Goal: Register for event/course

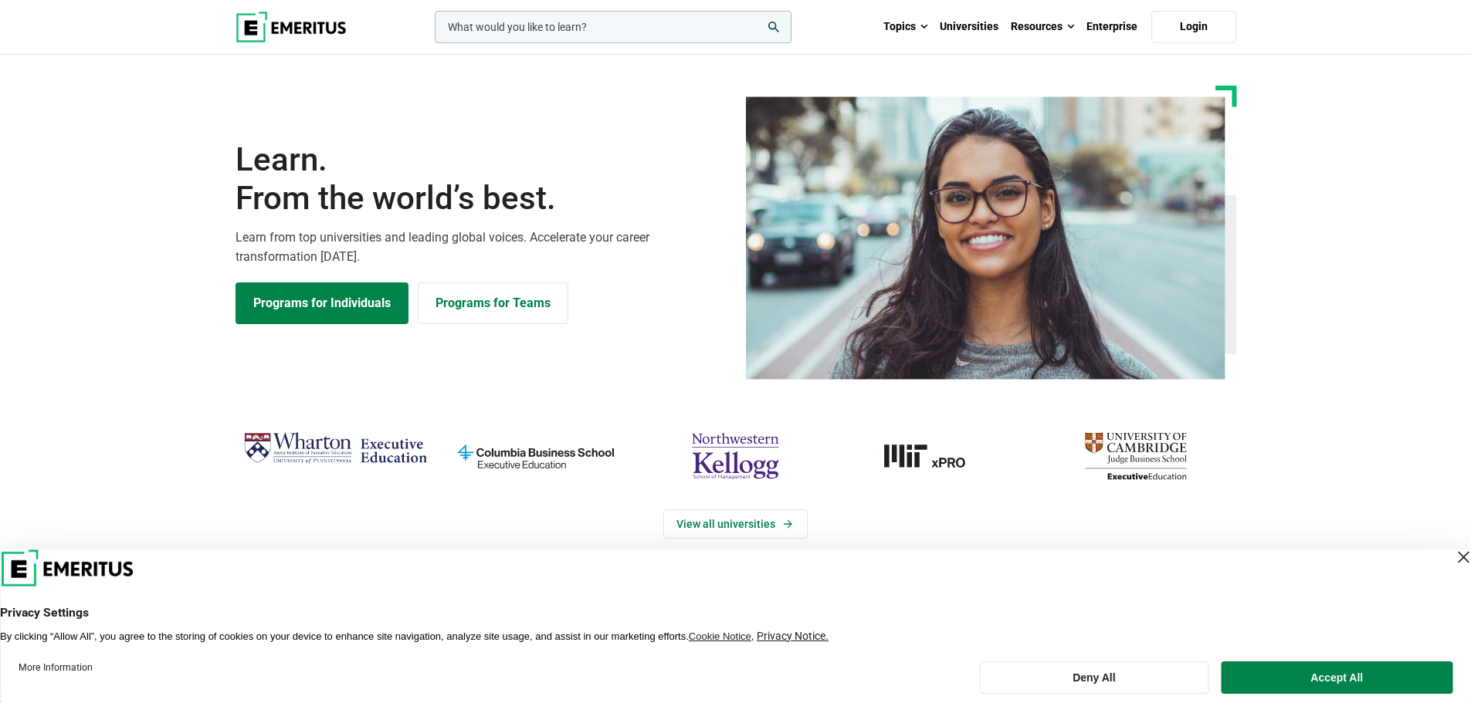
scroll to position [77, 0]
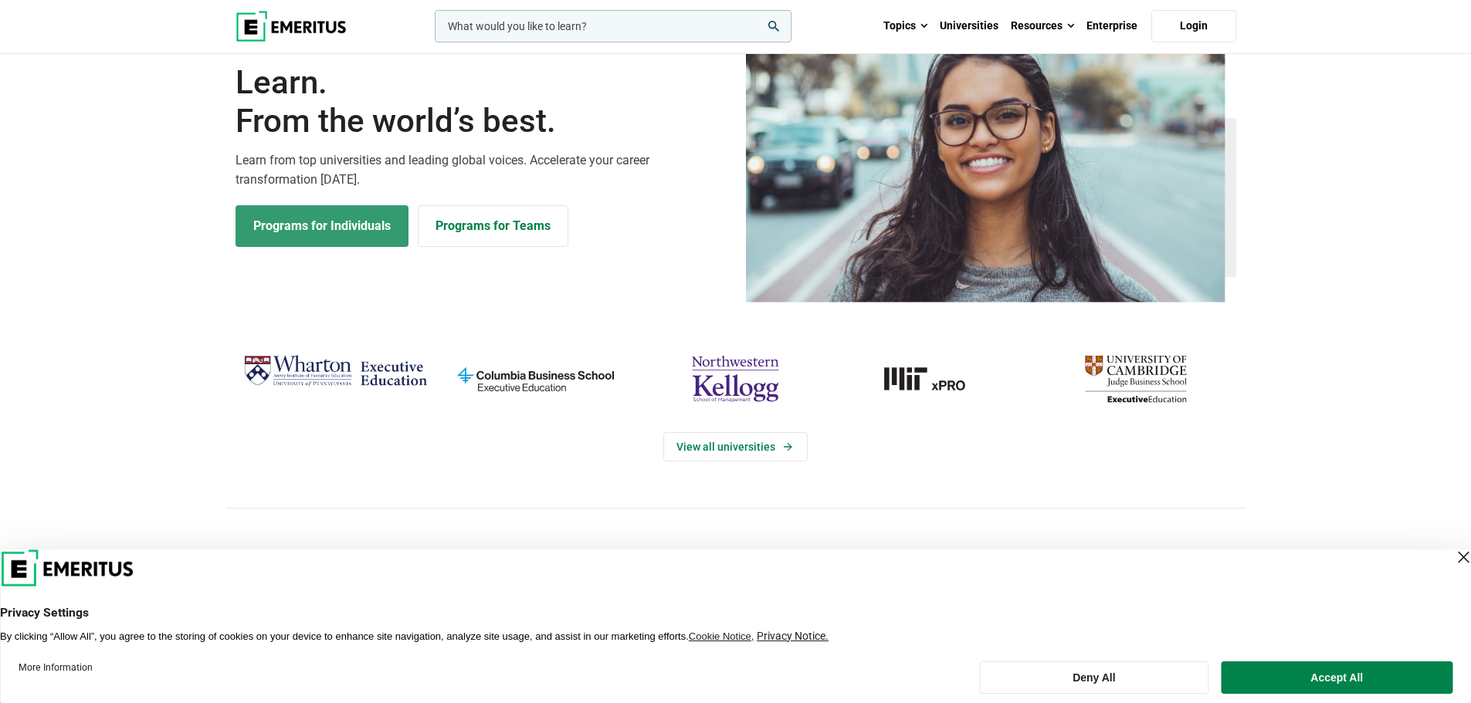
click at [329, 225] on link "Programs for Individuals" at bounding box center [321, 226] width 173 height 42
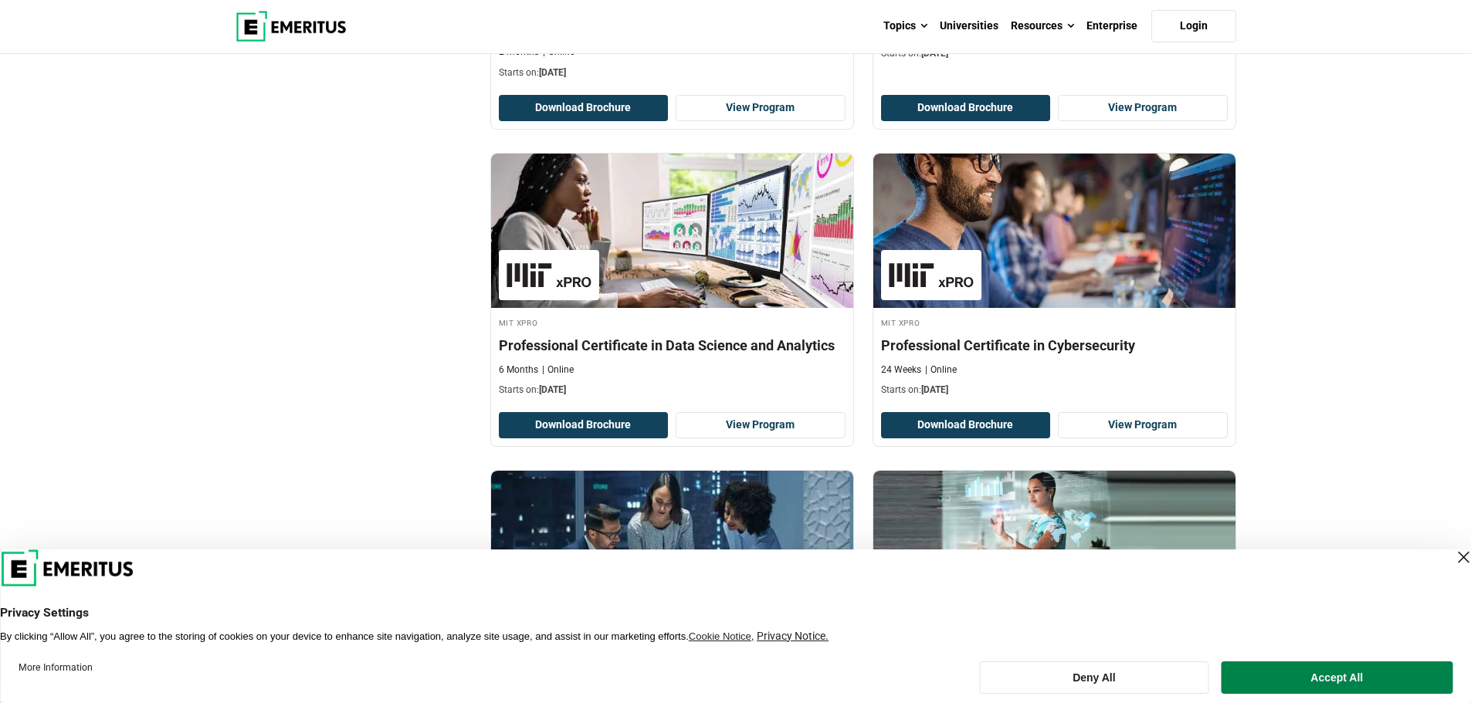
scroll to position [2729, 0]
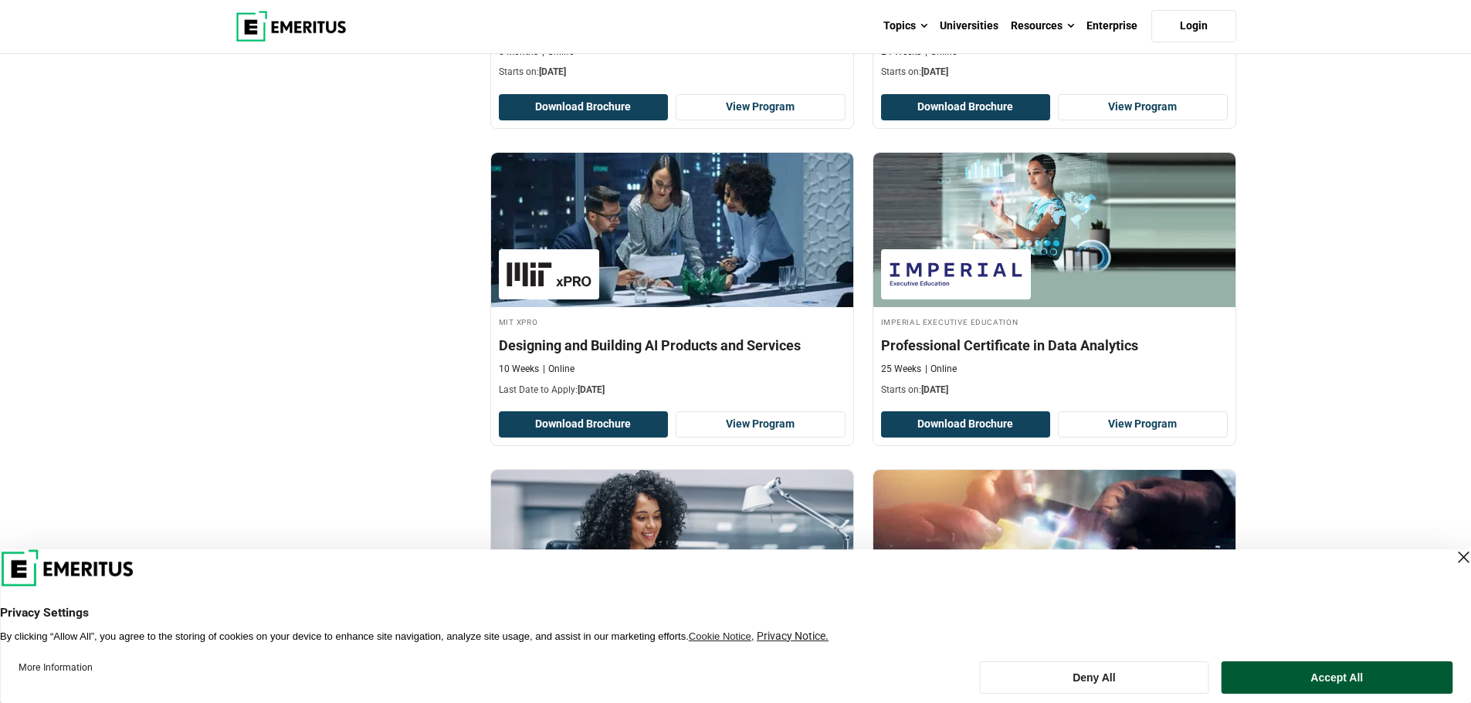
click at [1421, 667] on button "Accept All" at bounding box center [1336, 678] width 231 height 32
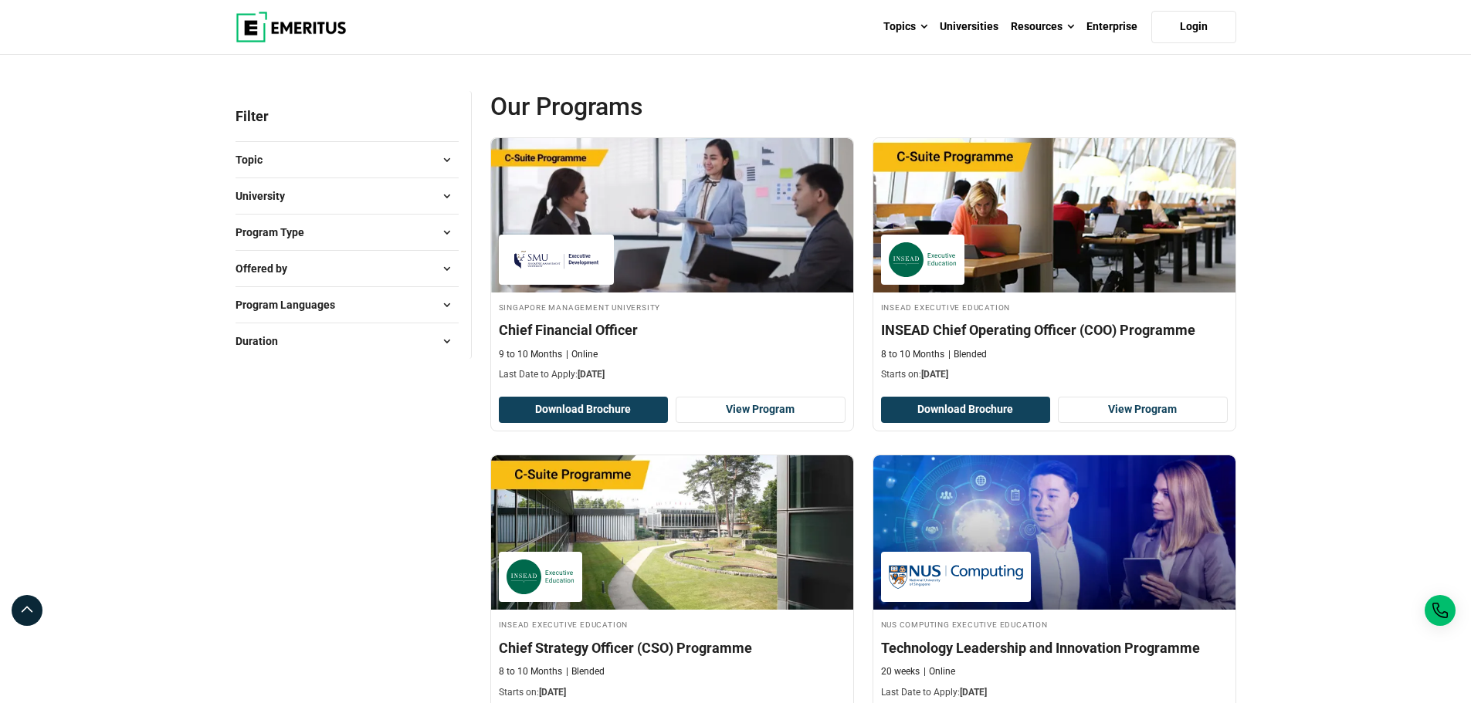
scroll to position [0, 0]
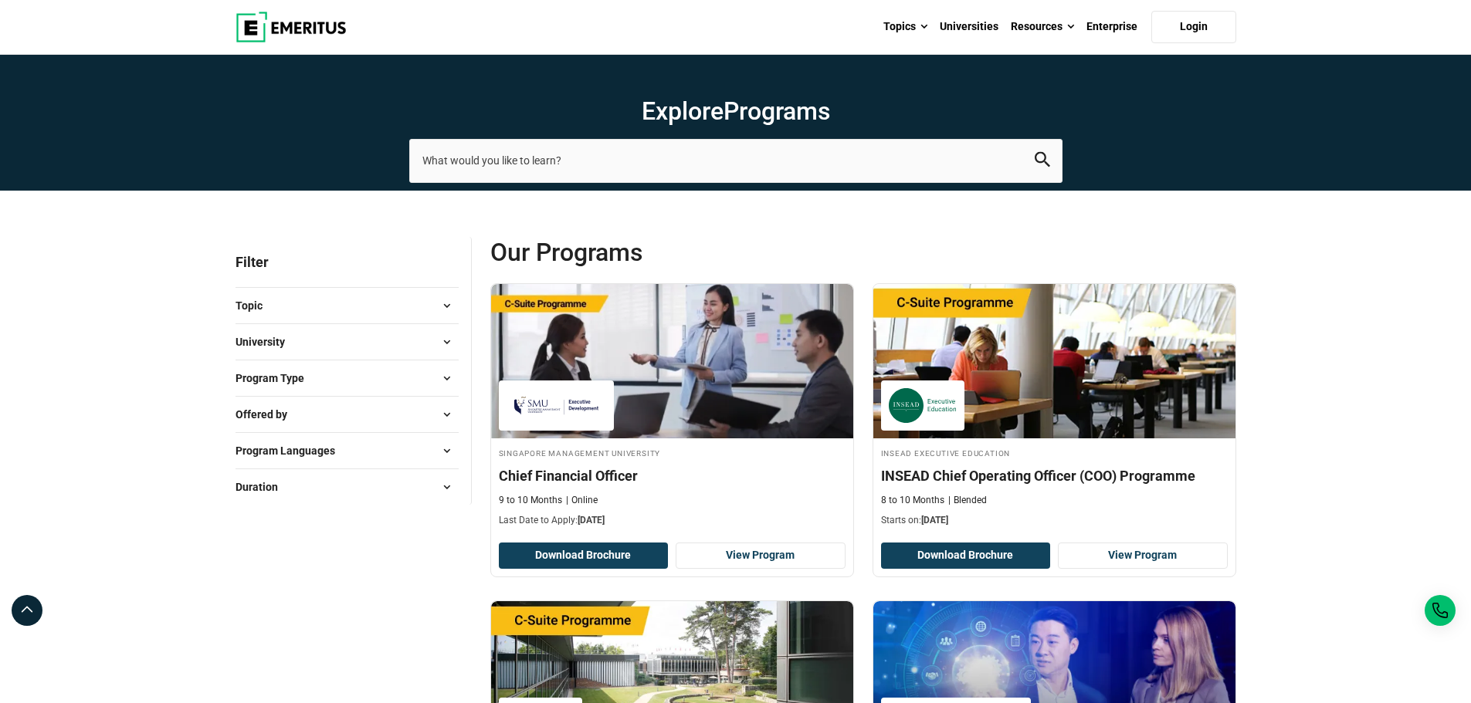
click at [291, 346] on span "University" at bounding box center [266, 342] width 62 height 17
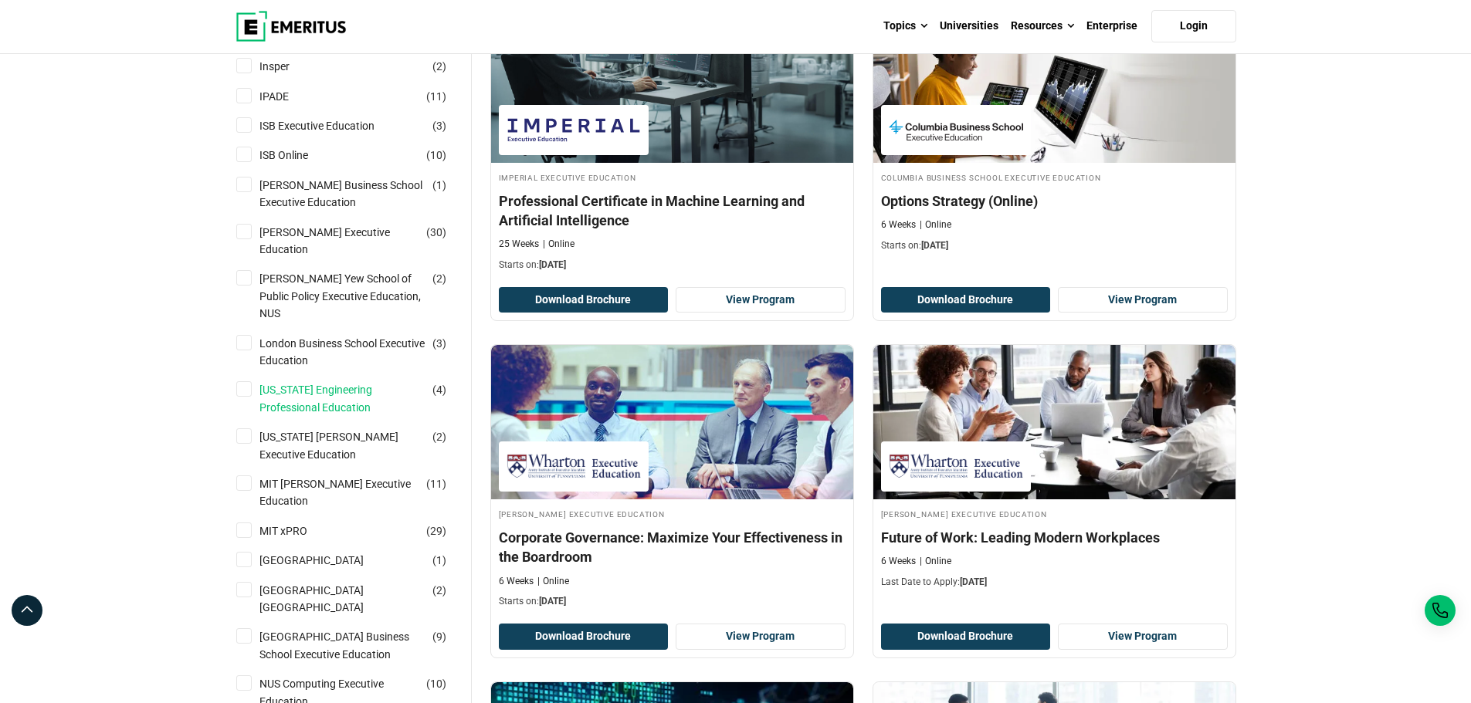
scroll to position [1004, 0]
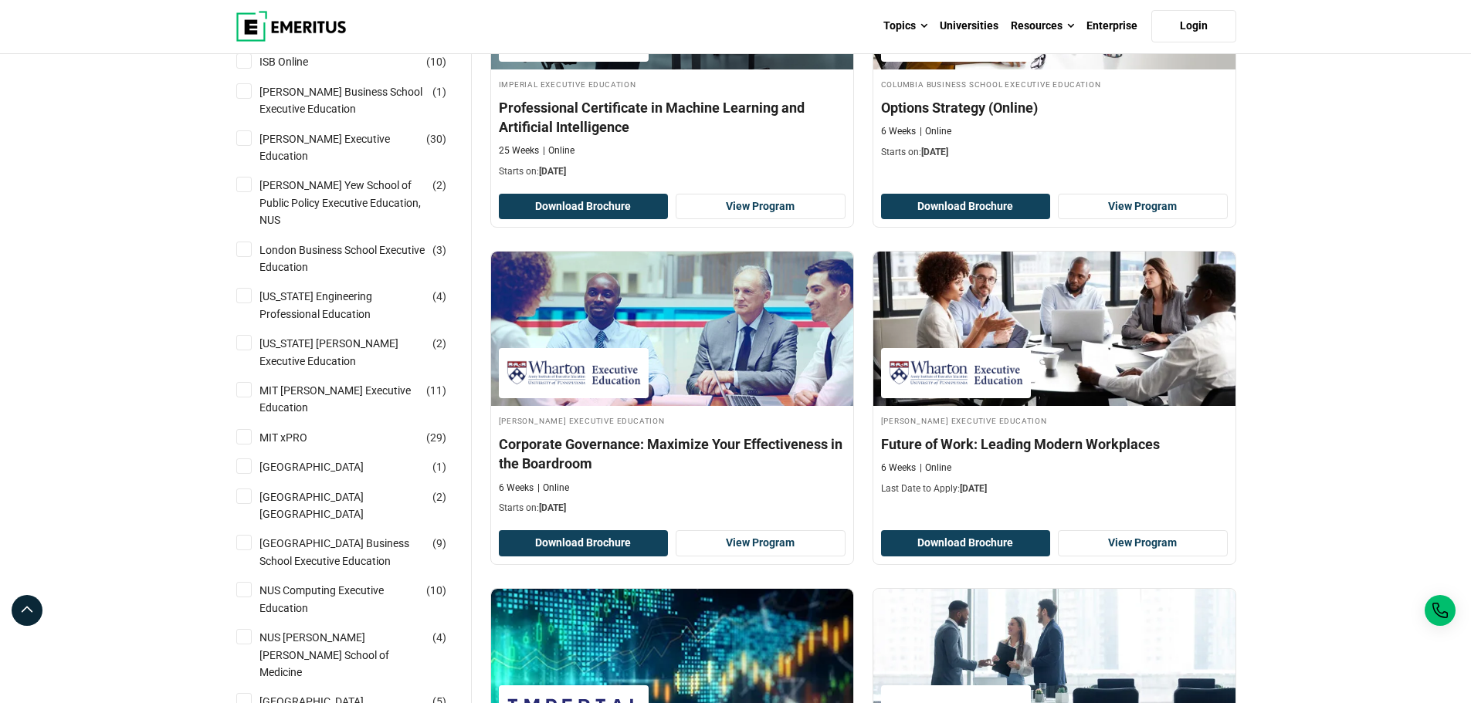
click at [247, 535] on input "National University of Singapore Business School Executive Education ( 9 )" at bounding box center [243, 542] width 15 height 15
checkbox input "true"
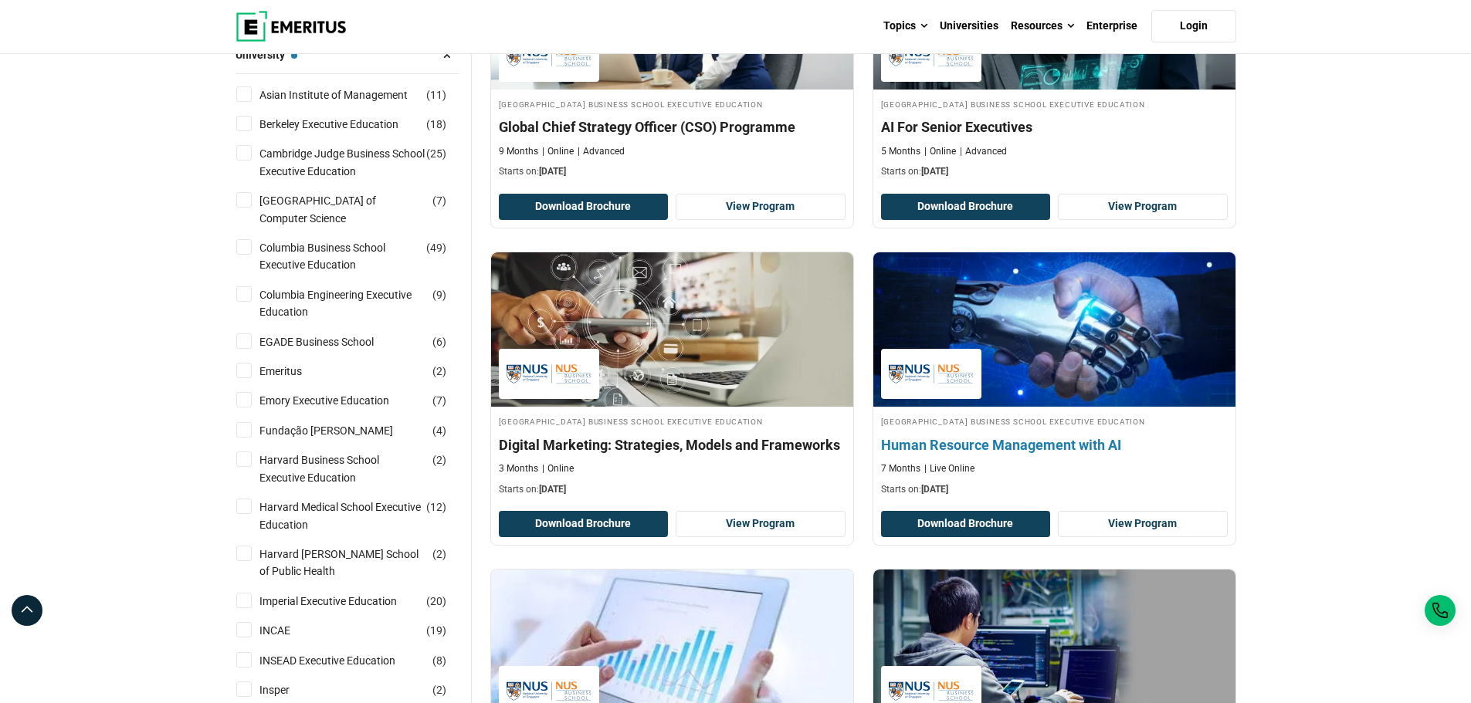
scroll to position [386, 0]
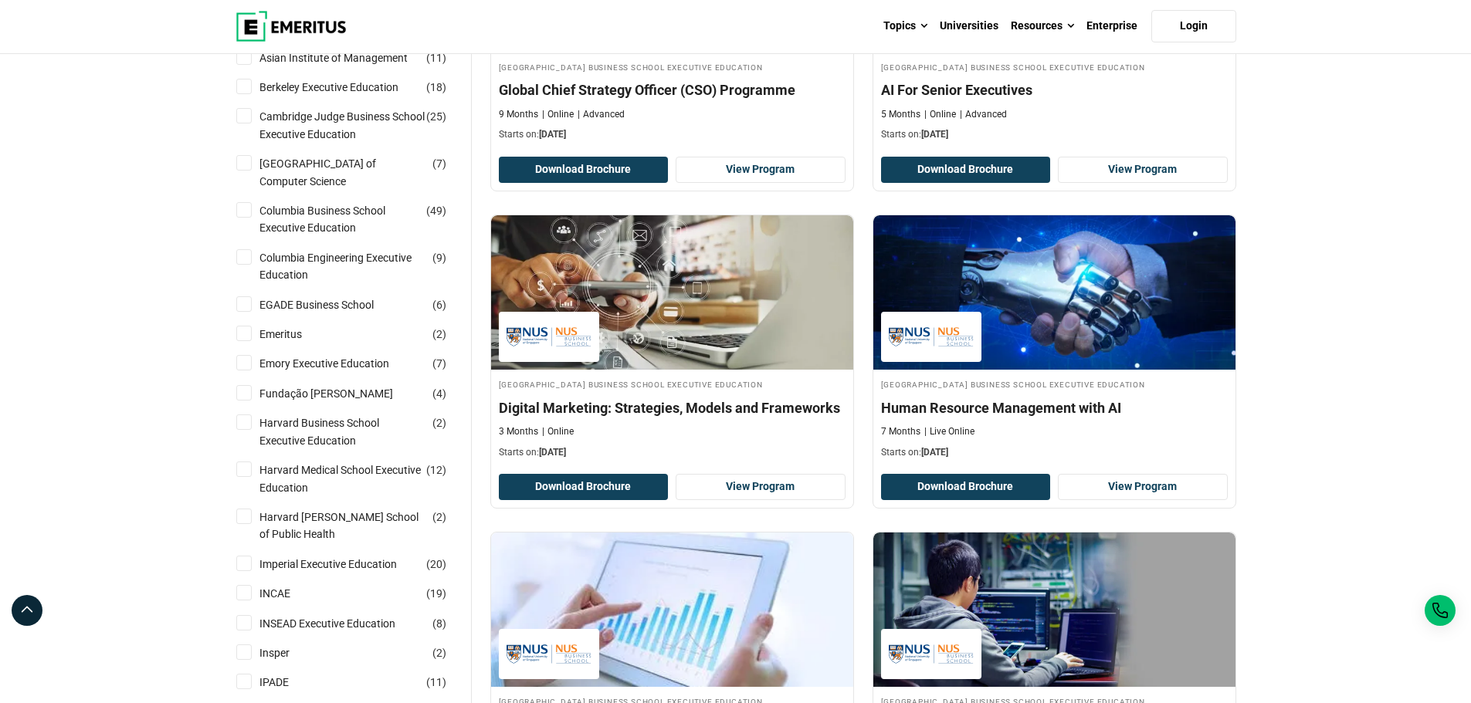
drag, startPoint x: 1223, startPoint y: 477, endPoint x: 1295, endPoint y: 535, distance: 92.8
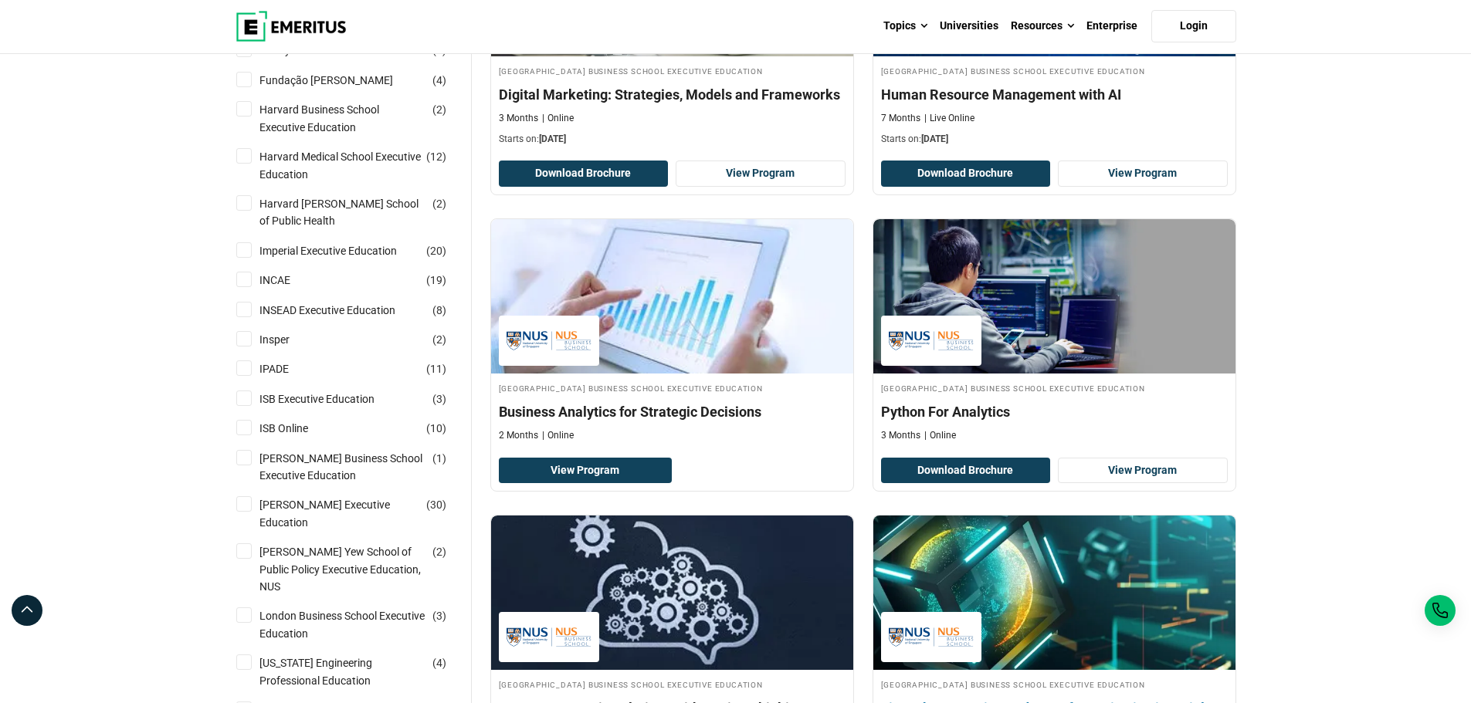
scroll to position [695, 0]
